Goal: Task Accomplishment & Management: Manage account settings

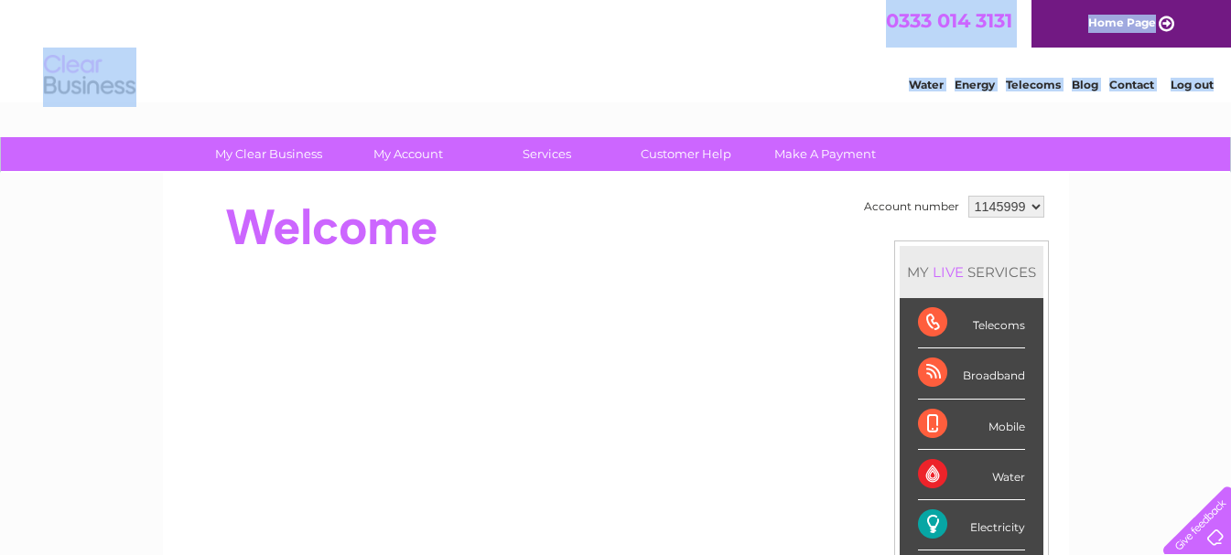
drag, startPoint x: 51, startPoint y: 41, endPoint x: 1211, endPoint y: 252, distance: 1178.3
click at [1211, 107] on html "0333 014 3131 Home Page Water Energy Telecoms Blog Contact Log out" at bounding box center [615, 53] width 1231 height 107
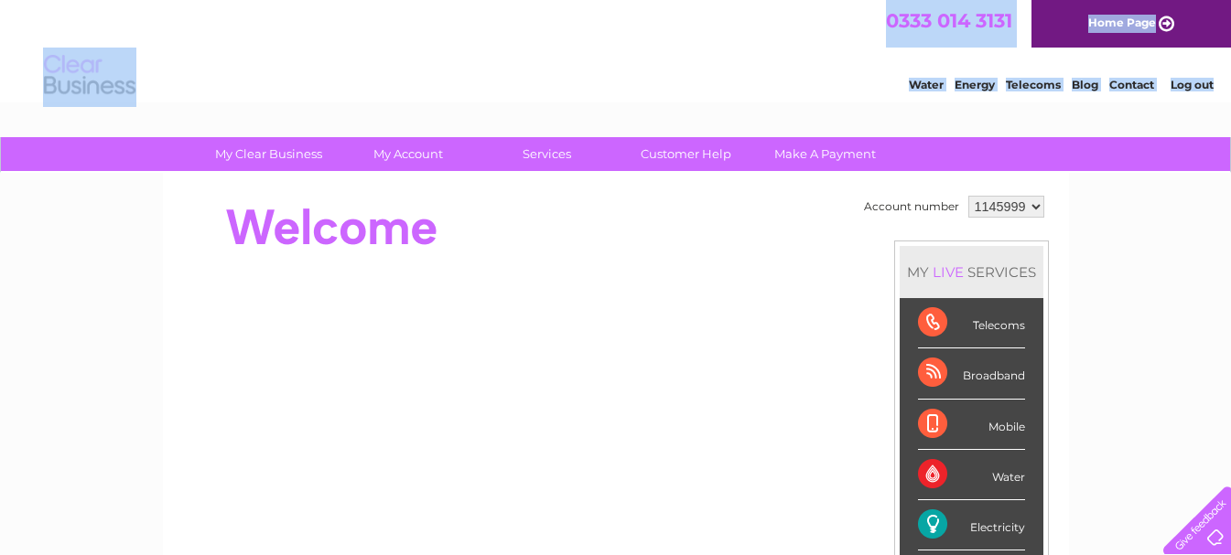
click at [24, 20] on div "0333 014 3131 Home Page" at bounding box center [615, 24] width 1231 height 48
click at [204, 45] on div "0333 014 3131 Home Page" at bounding box center [615, 24] width 1231 height 48
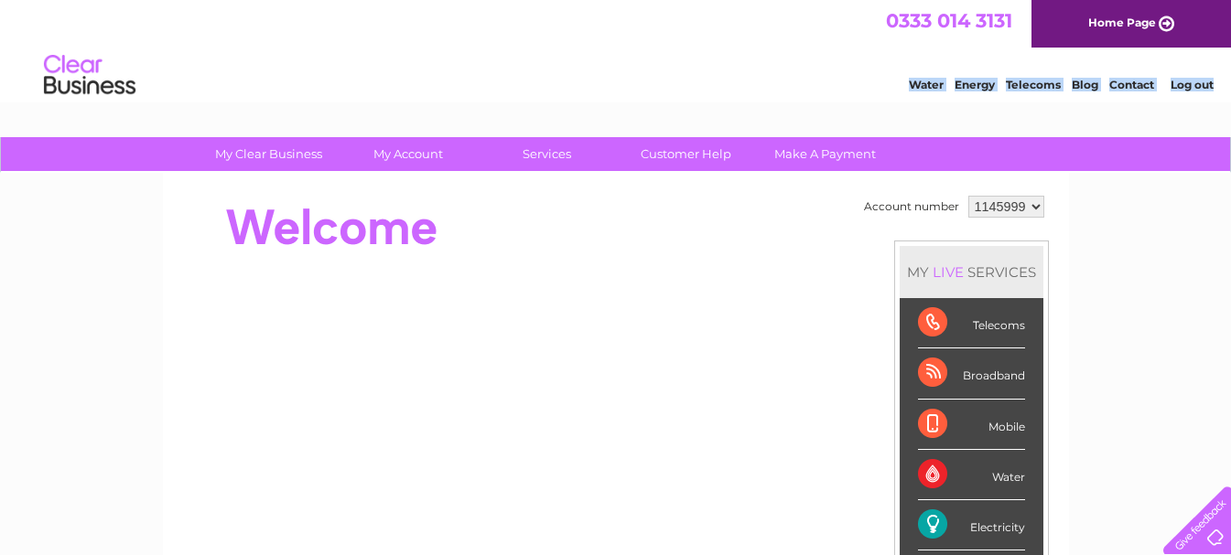
drag, startPoint x: 844, startPoint y: 92, endPoint x: 1124, endPoint y: 153, distance: 286.4
click at [1121, 107] on html "0333 014 3131 Home Page Water Energy Telecoms Blog Contact Log out" at bounding box center [615, 53] width 1231 height 107
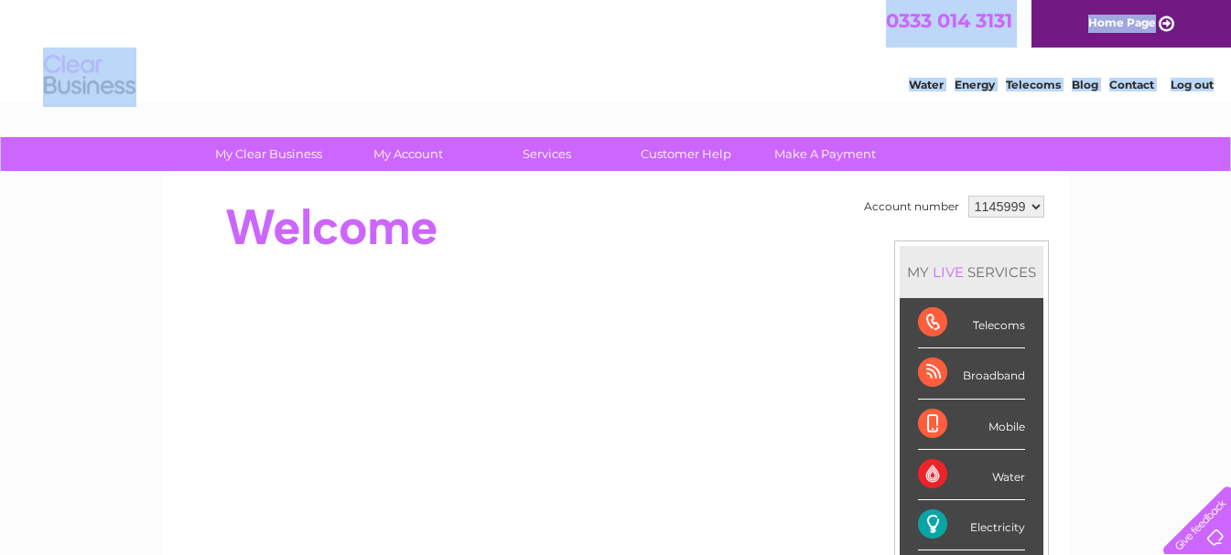
drag, startPoint x: 14, startPoint y: 43, endPoint x: 1233, endPoint y: 193, distance: 1228.0
click at [1230, 107] on html "0333 014 3131 Home Page Water Energy Telecoms Blog Contact Log out" at bounding box center [615, 53] width 1231 height 107
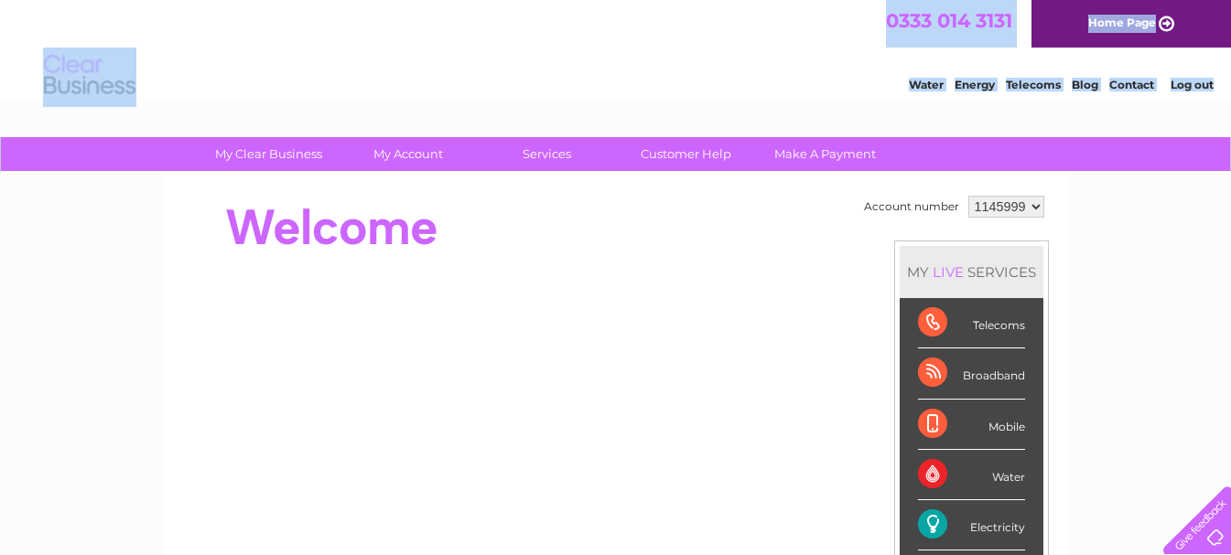
click at [264, 70] on div "Water Energy Telecoms Blog Contact Log out" at bounding box center [615, 77] width 1231 height 59
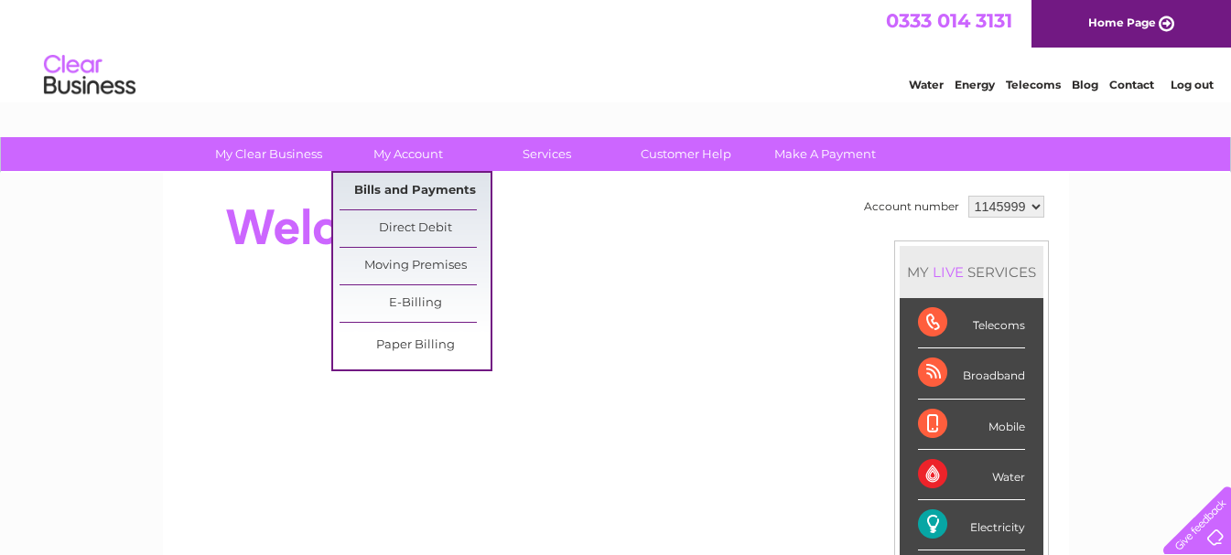
click at [425, 198] on link "Bills and Payments" at bounding box center [414, 191] width 151 height 37
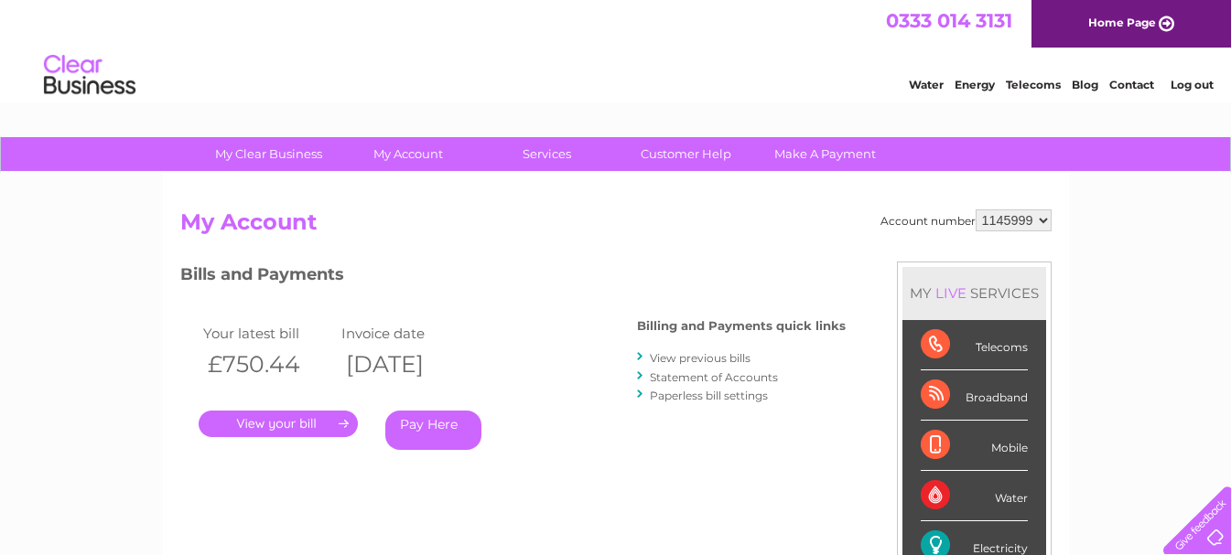
click at [294, 420] on link "." at bounding box center [278, 424] width 159 height 27
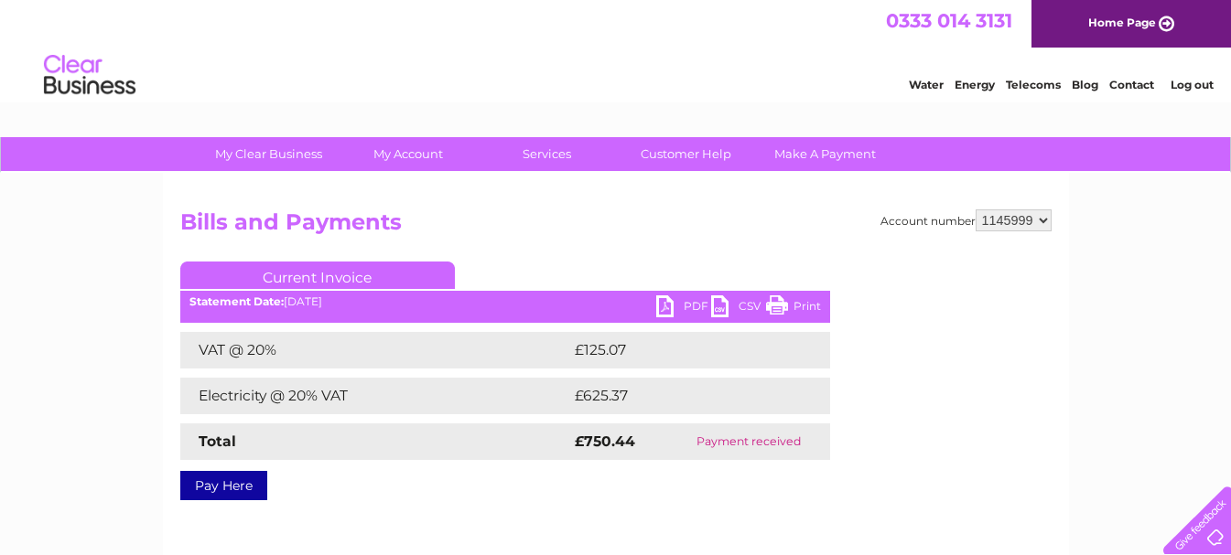
click at [661, 301] on link "PDF" at bounding box center [683, 309] width 55 height 27
